Goal: Check status

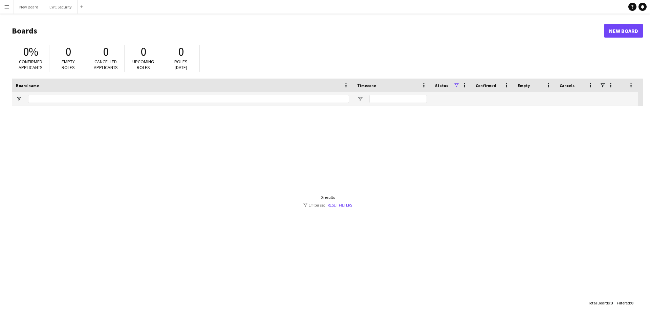
click at [3, 1] on button "Menu" at bounding box center [7, 7] width 14 height 14
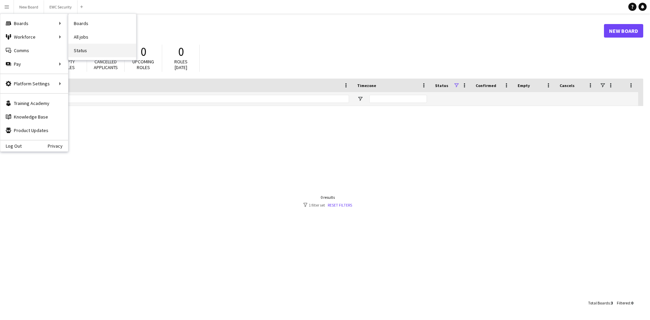
click at [89, 49] on link "Status" at bounding box center [102, 51] width 68 height 14
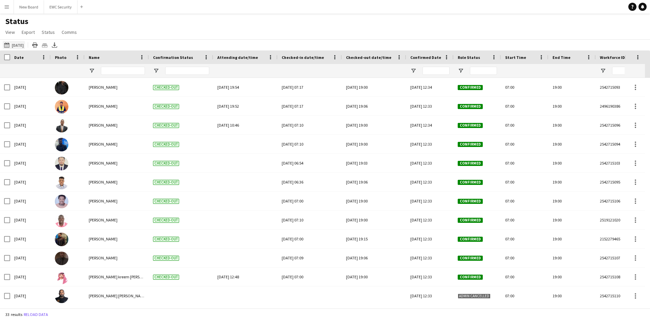
click at [19, 47] on button "[DATE] to [DATE] [DATE]" at bounding box center [14, 45] width 22 height 8
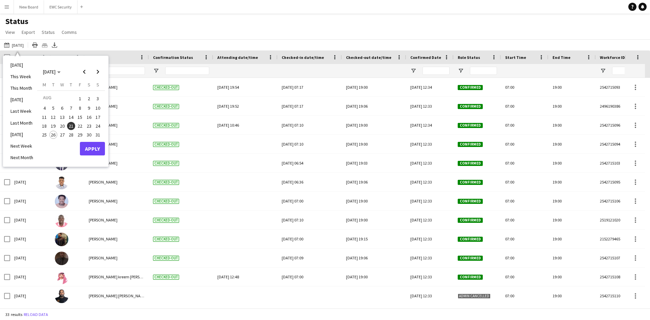
click at [51, 137] on span "26" at bounding box center [53, 135] width 8 height 8
click at [98, 153] on button "Apply" at bounding box center [92, 149] width 25 height 14
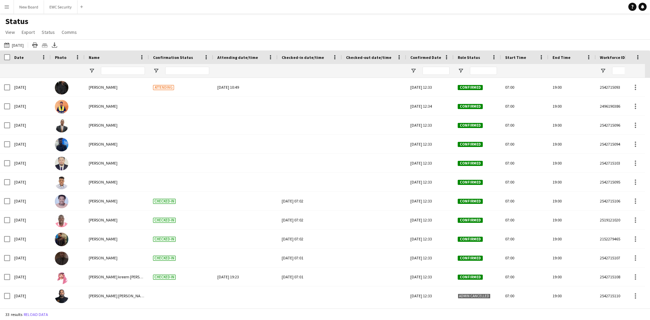
click at [385, 315] on div "33 results Reload data" at bounding box center [325, 315] width 650 height 12
click at [15, 46] on button "[DATE] to [DATE] [DATE]" at bounding box center [14, 45] width 22 height 8
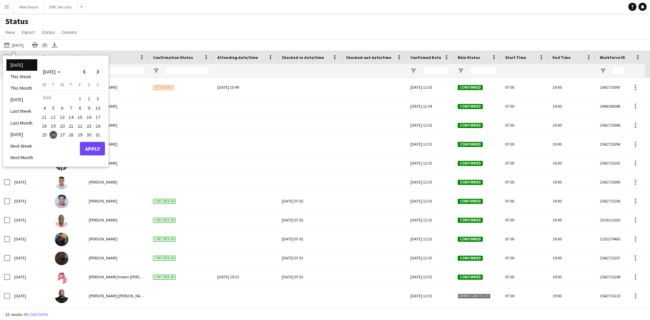
click at [45, 135] on span "25" at bounding box center [44, 135] width 8 height 8
click at [43, 134] on span "25" at bounding box center [44, 135] width 8 height 8
click at [92, 149] on button "Apply" at bounding box center [92, 149] width 25 height 14
